Goal: Check status: Check status

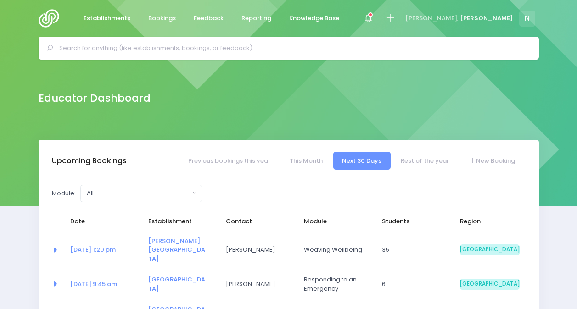
select select "5"
click at [374, 17] on icon at bounding box center [368, 18] width 11 height 11
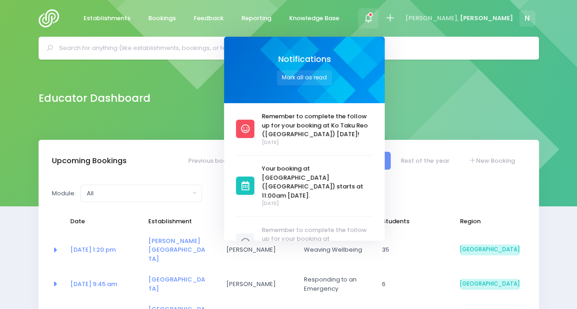
click at [472, 113] on div "Educator Dashboard" at bounding box center [288, 100] width 577 height 80
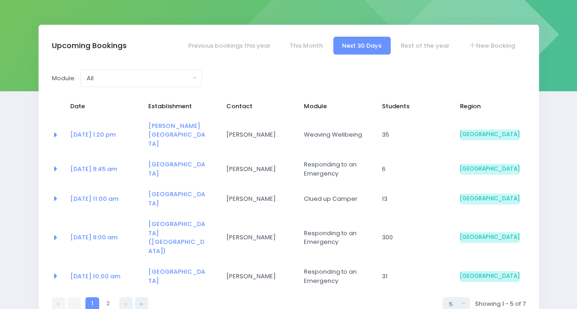
scroll to position [116, 0]
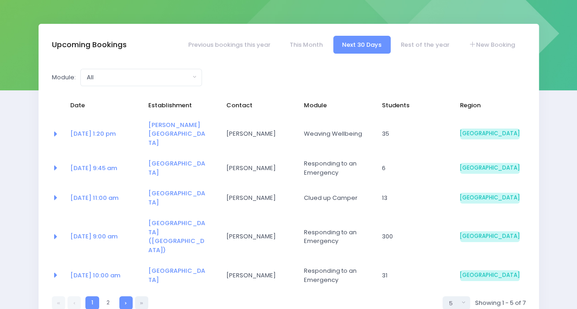
click at [125, 303] on icon at bounding box center [126, 303] width 2 height 0
select select "5"
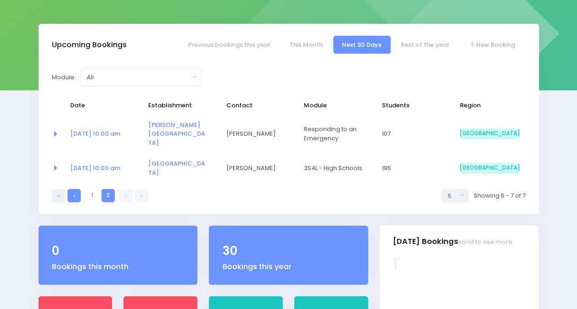
click at [74, 189] on link at bounding box center [73, 195] width 13 height 13
select select "5"
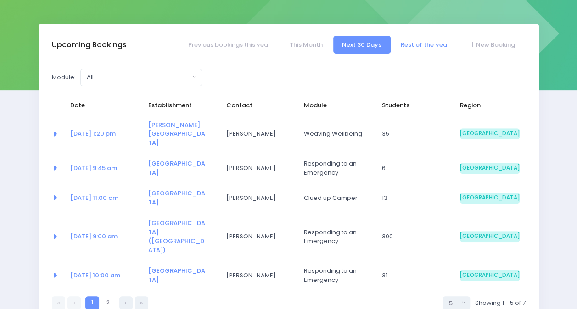
click at [417, 46] on link "Rest of the year" at bounding box center [425, 45] width 66 height 18
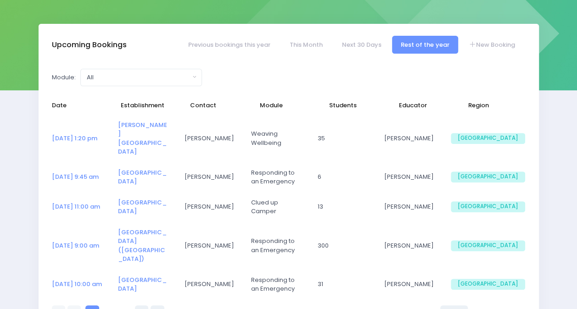
select select "5"
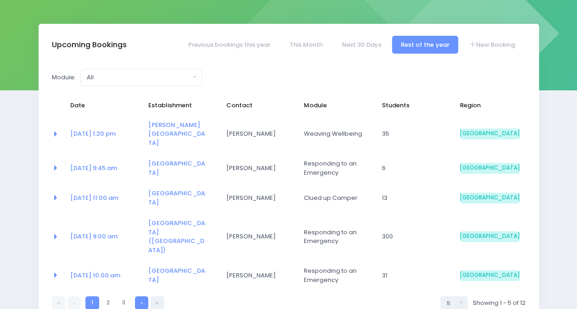
click at [140, 296] on link at bounding box center [141, 302] width 13 height 13
select select "5"
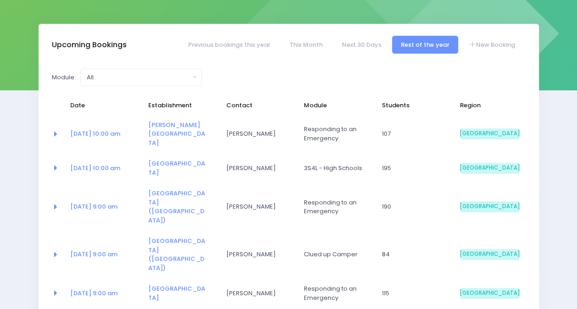
select select "5"
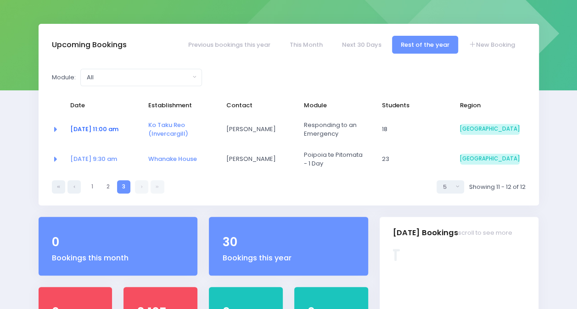
click at [91, 132] on link "20 Nov at 11:00 am" at bounding box center [94, 129] width 48 height 9
click at [108, 128] on link "20 Nov at 11:00 am" at bounding box center [94, 129] width 48 height 9
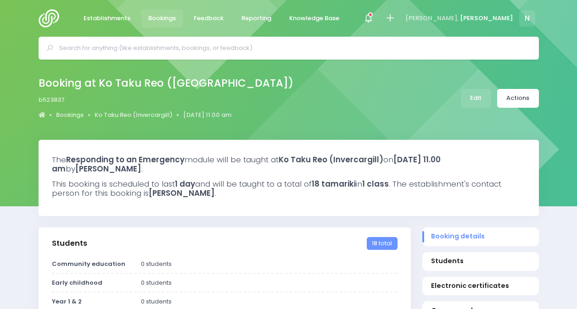
select select "5"
